Goal: Task Accomplishment & Management: Manage account settings

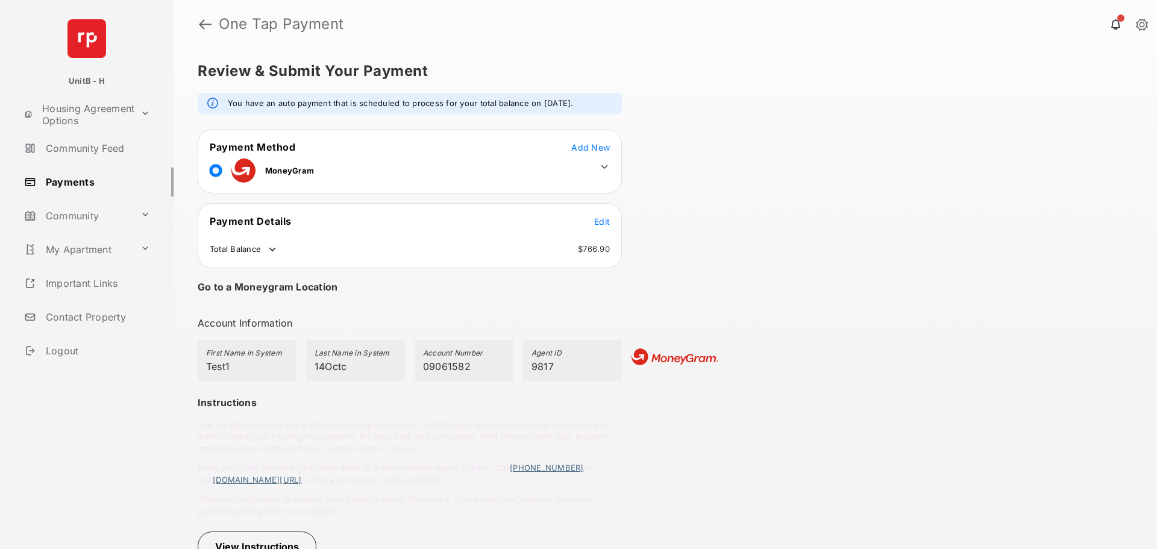
click at [599, 145] on span "Add New" at bounding box center [590, 147] width 39 height 10
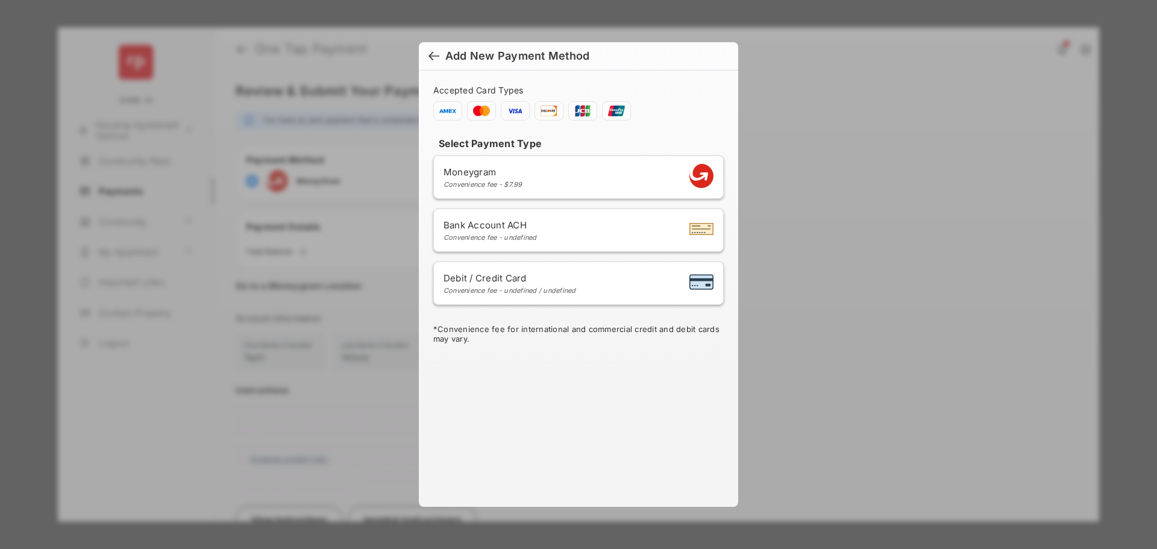
click at [433, 60] on div at bounding box center [433, 57] width 11 height 13
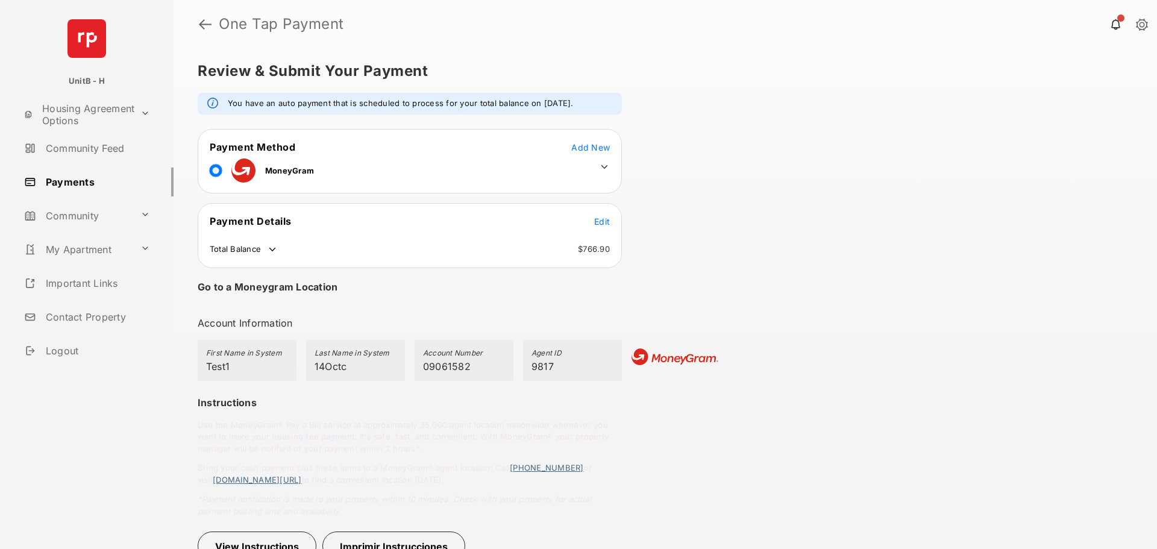
click at [599, 148] on span "Add New" at bounding box center [590, 147] width 39 height 10
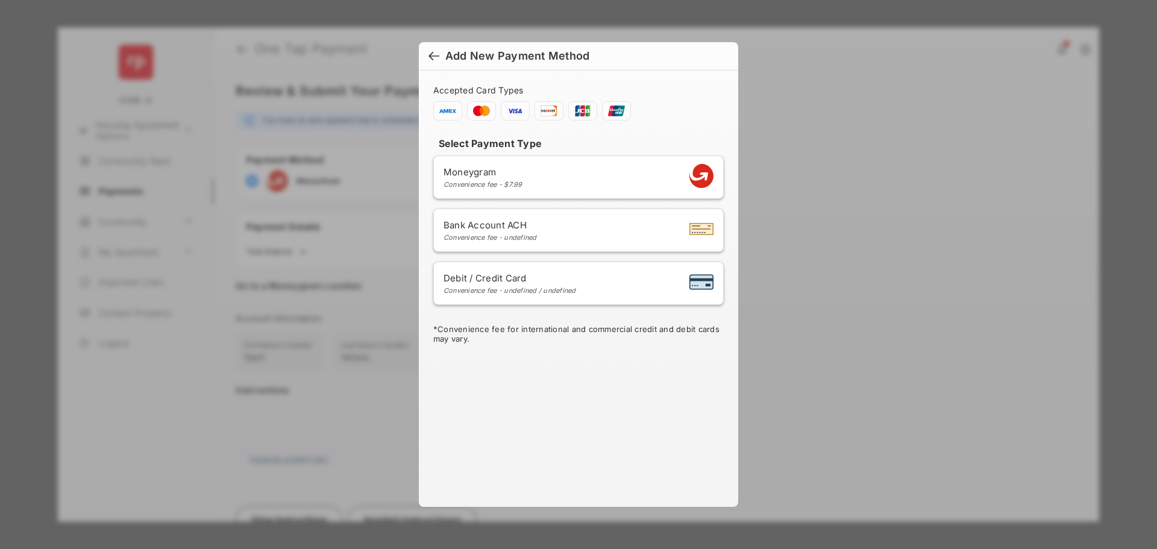
click at [432, 54] on div at bounding box center [433, 57] width 11 height 13
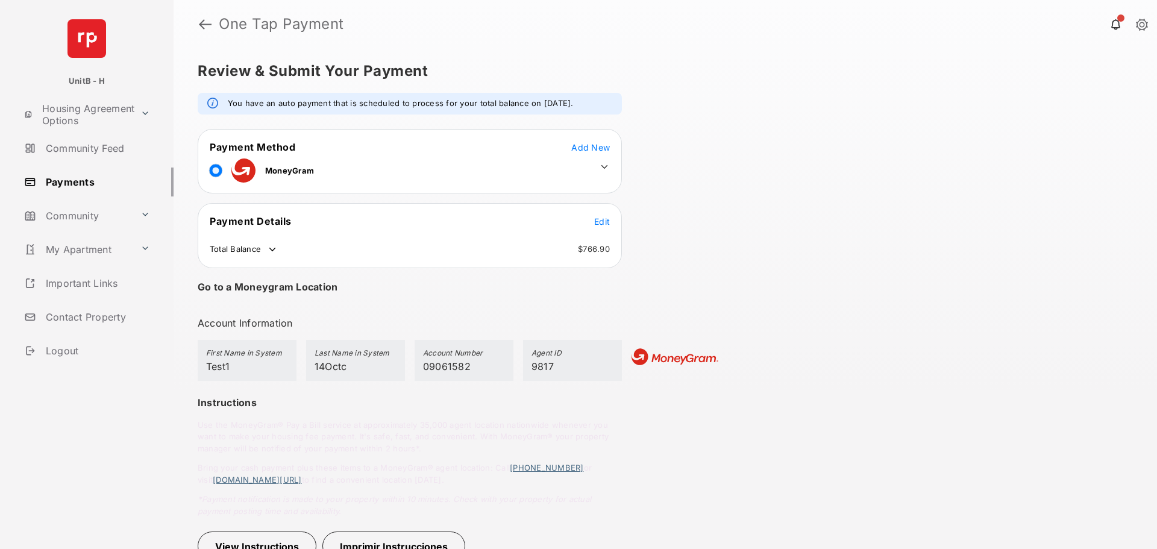
click at [600, 150] on span "Add New" at bounding box center [590, 147] width 39 height 10
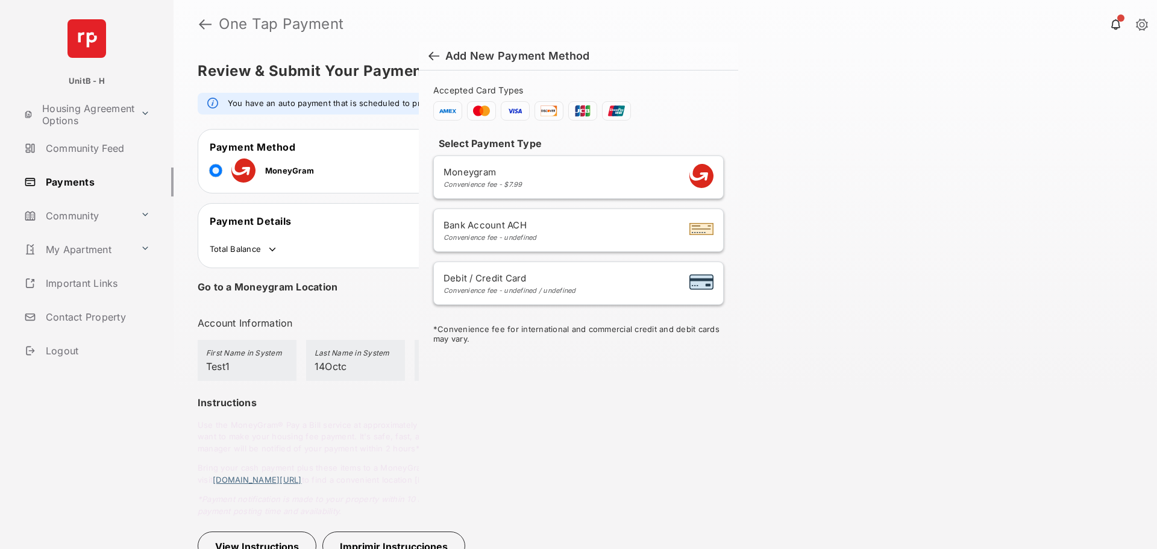
click at [435, 55] on div at bounding box center [433, 57] width 11 height 13
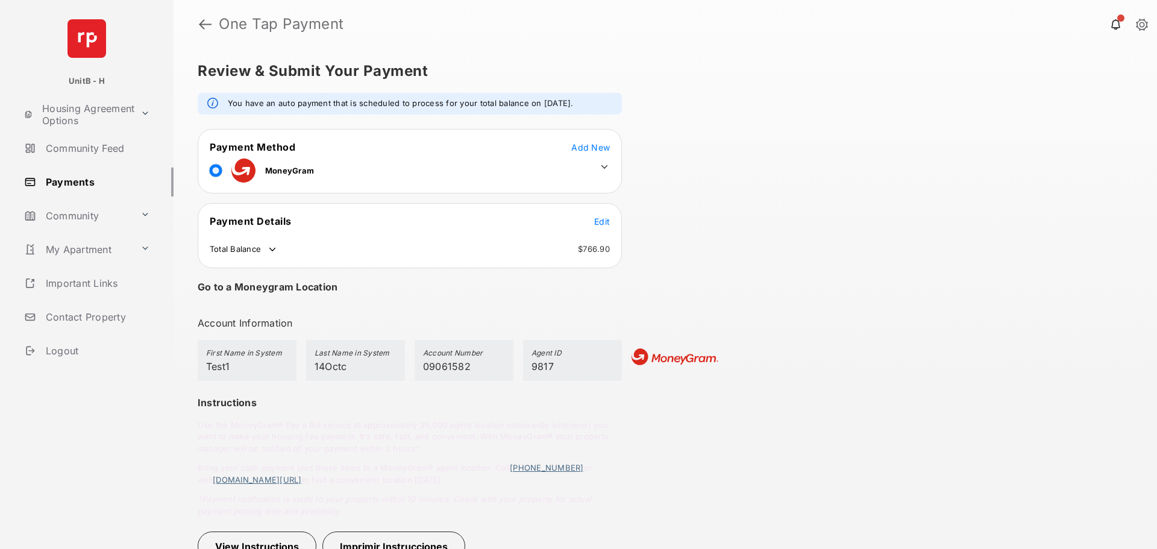
drag, startPoint x: 1148, startPoint y: 0, endPoint x: 740, endPoint y: 152, distance: 435.7
click at [740, 152] on div "Review & Submit Your Payment You have an auto payment that is scheduled to proc…" at bounding box center [664, 298] width 983 height 501
click at [584, 149] on span "Add New" at bounding box center [590, 147] width 39 height 10
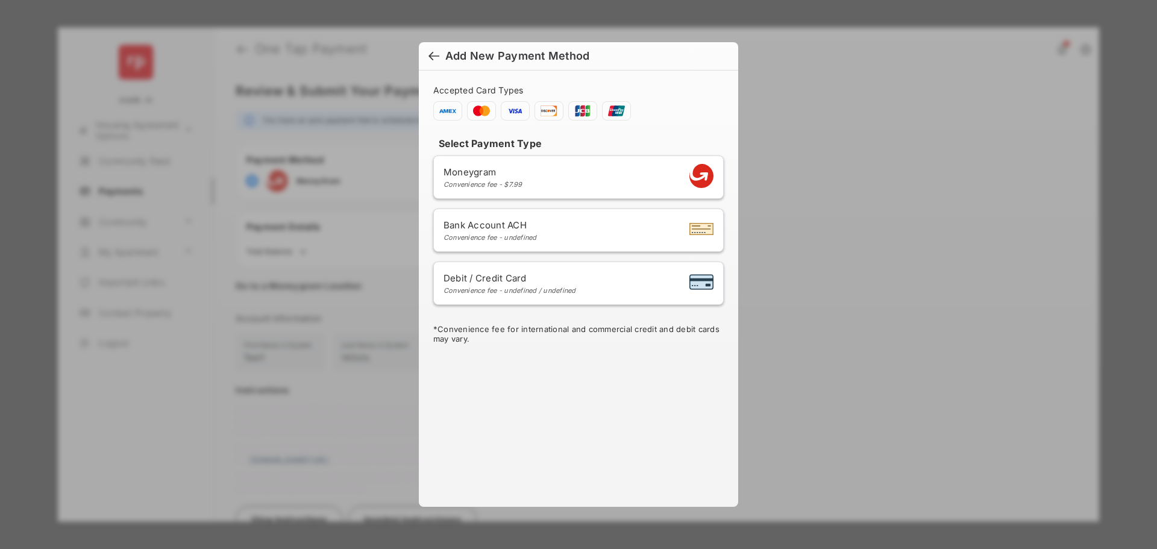
click at [432, 52] on div at bounding box center [433, 57] width 11 height 13
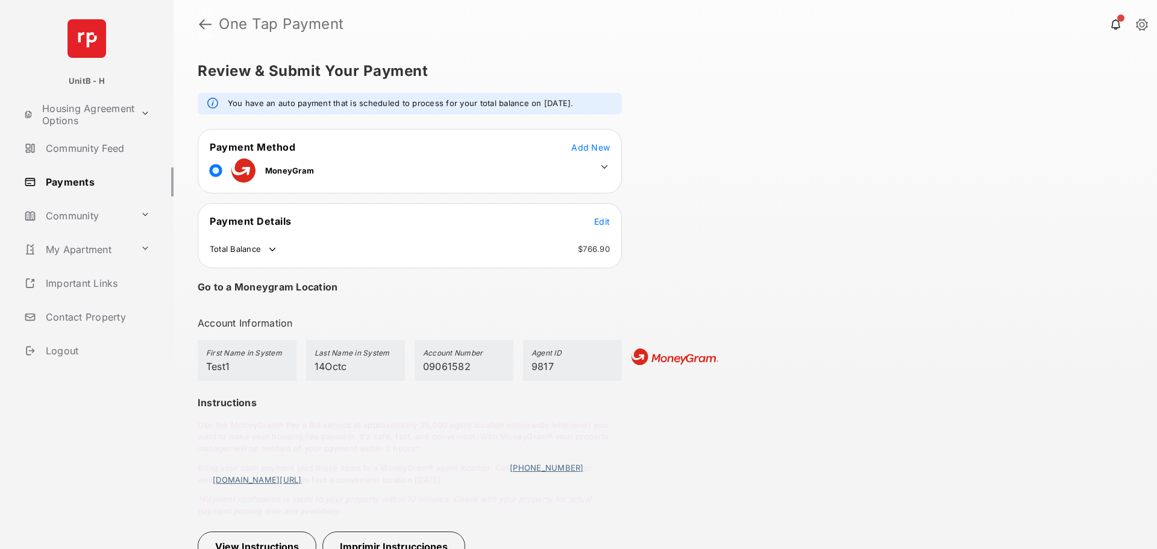
click at [204, 22] on link at bounding box center [205, 24] width 13 height 29
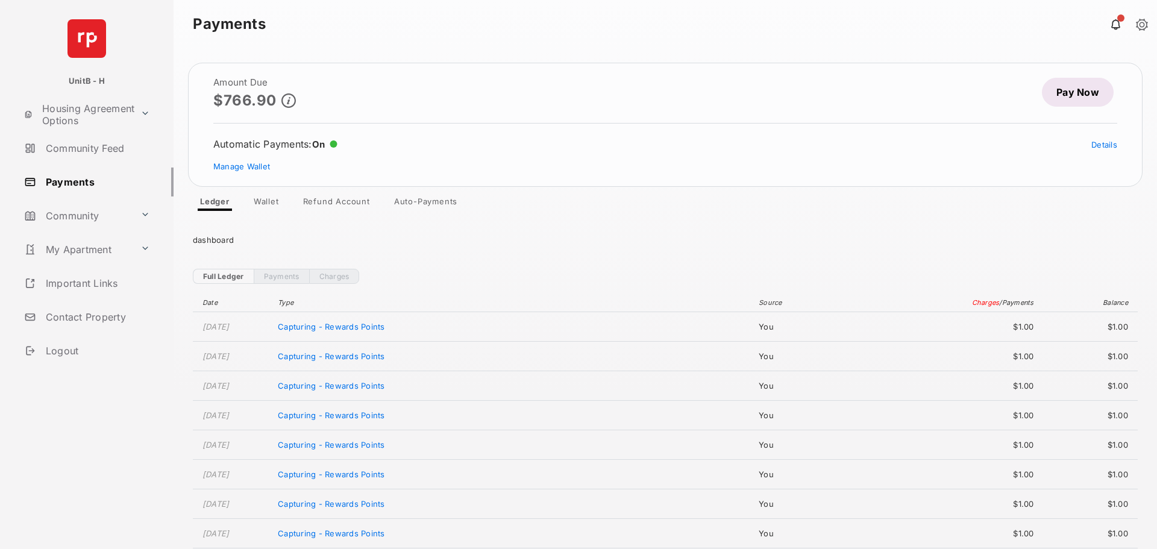
click at [272, 207] on link "Wallet" at bounding box center [266, 203] width 45 height 14
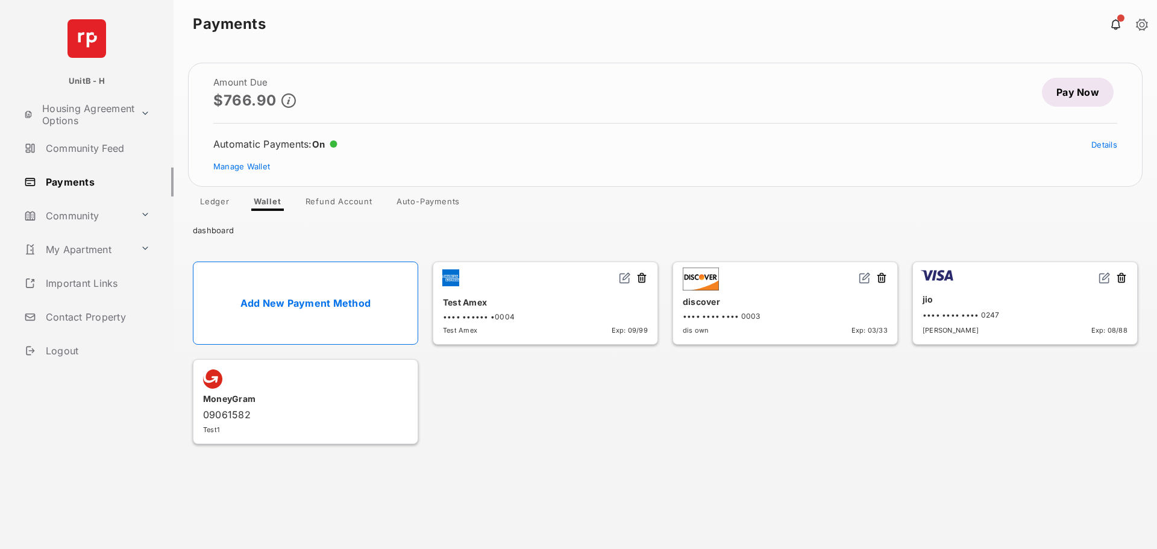
click at [349, 282] on link "Add New Payment Method" at bounding box center [305, 302] width 225 height 83
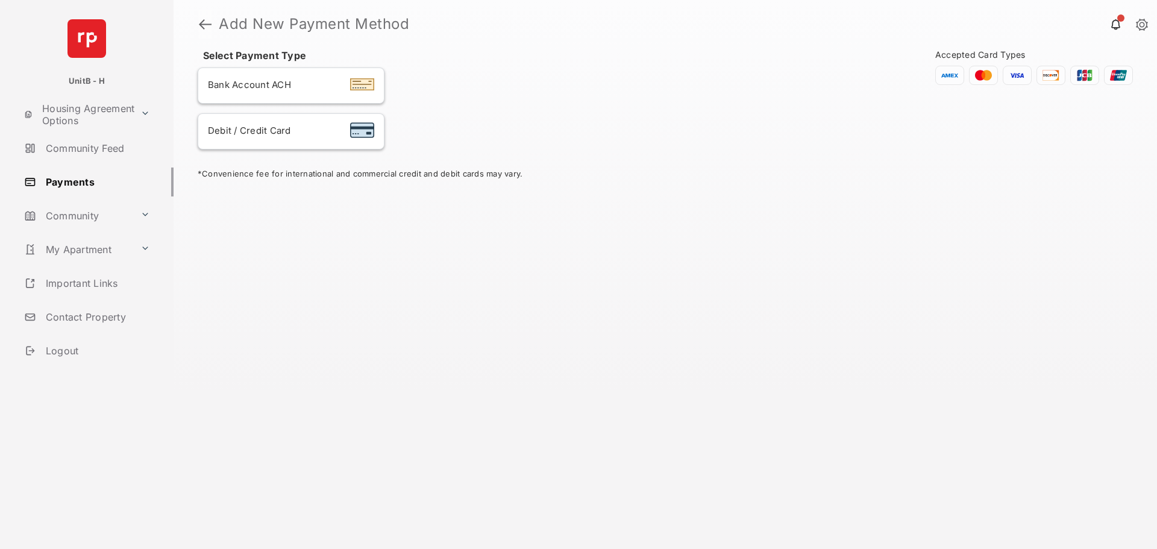
click at [208, 25] on link at bounding box center [205, 24] width 13 height 29
